Goal: Information Seeking & Learning: Learn about a topic

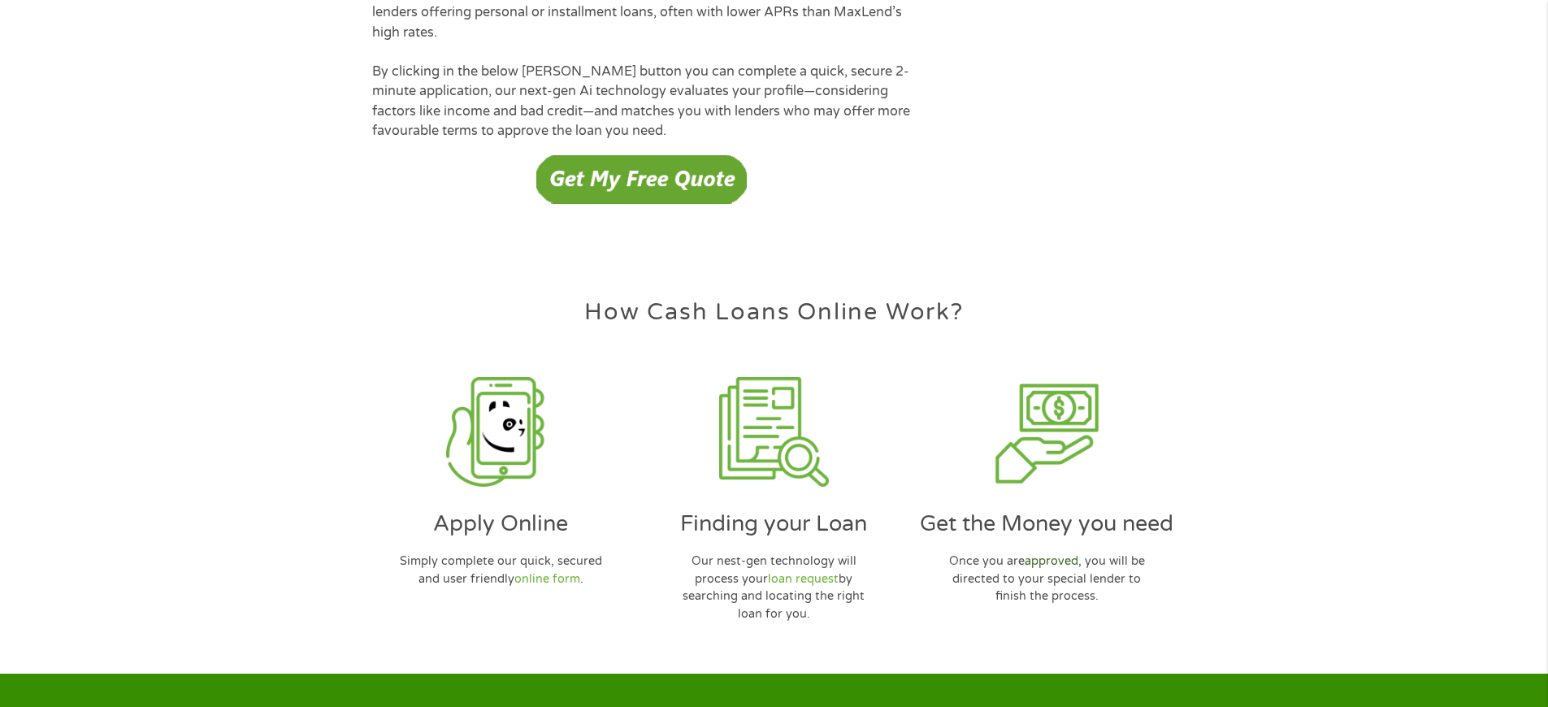
scroll to position [4700, 0]
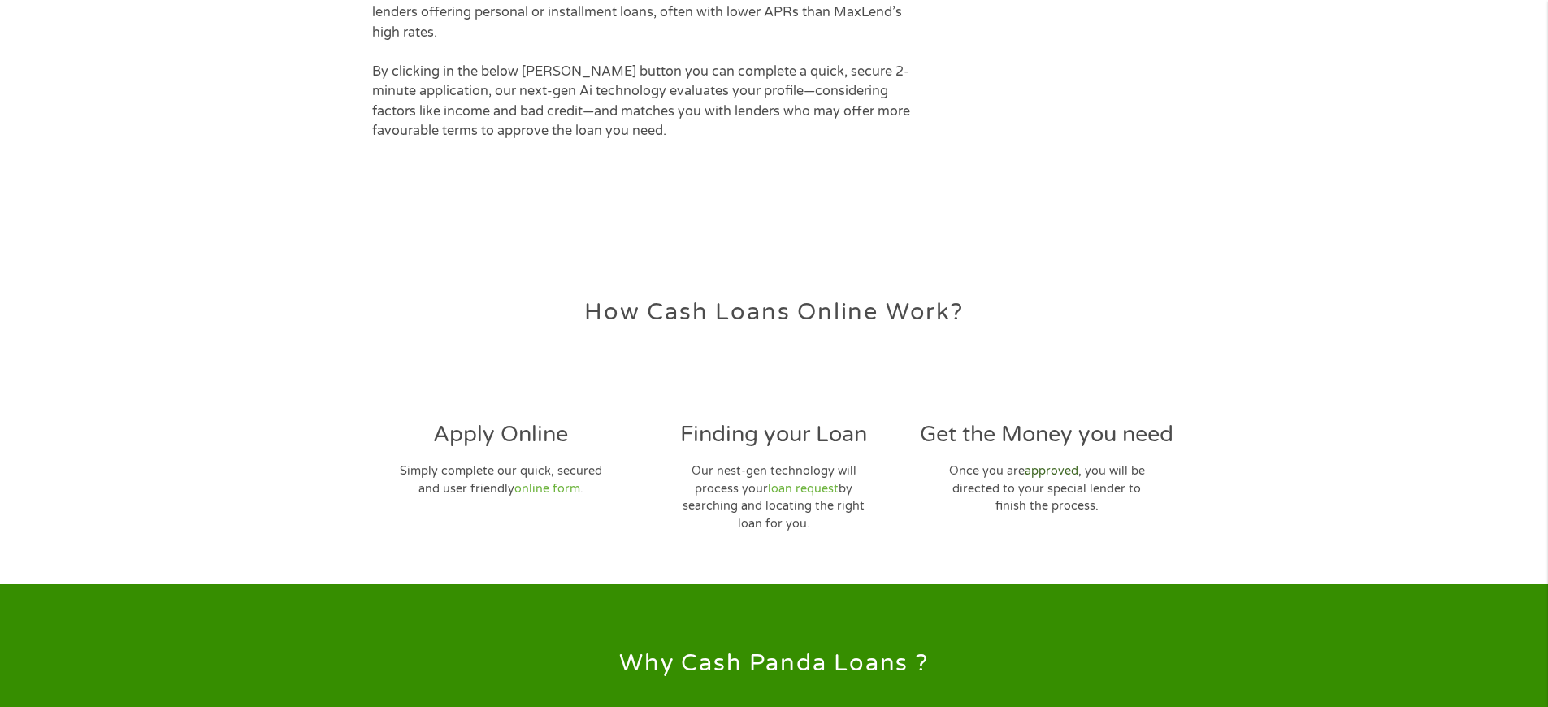
scroll to position [4700, 0]
